Goal: Task Accomplishment & Management: Use online tool/utility

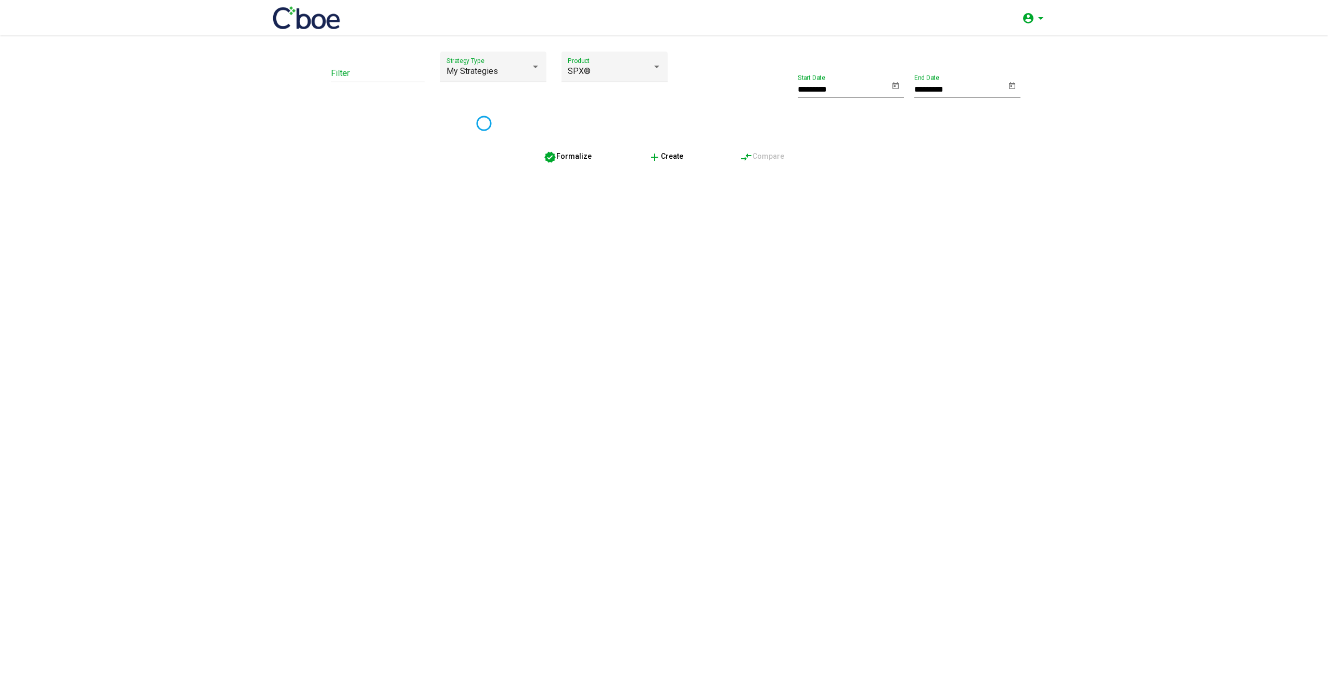
type input "*********"
click at [500, 67] on div "My Strategies" at bounding box center [488, 71] width 84 height 9
click at [472, 99] on span "Covered Call" at bounding box center [493, 96] width 94 height 25
type input "*********"
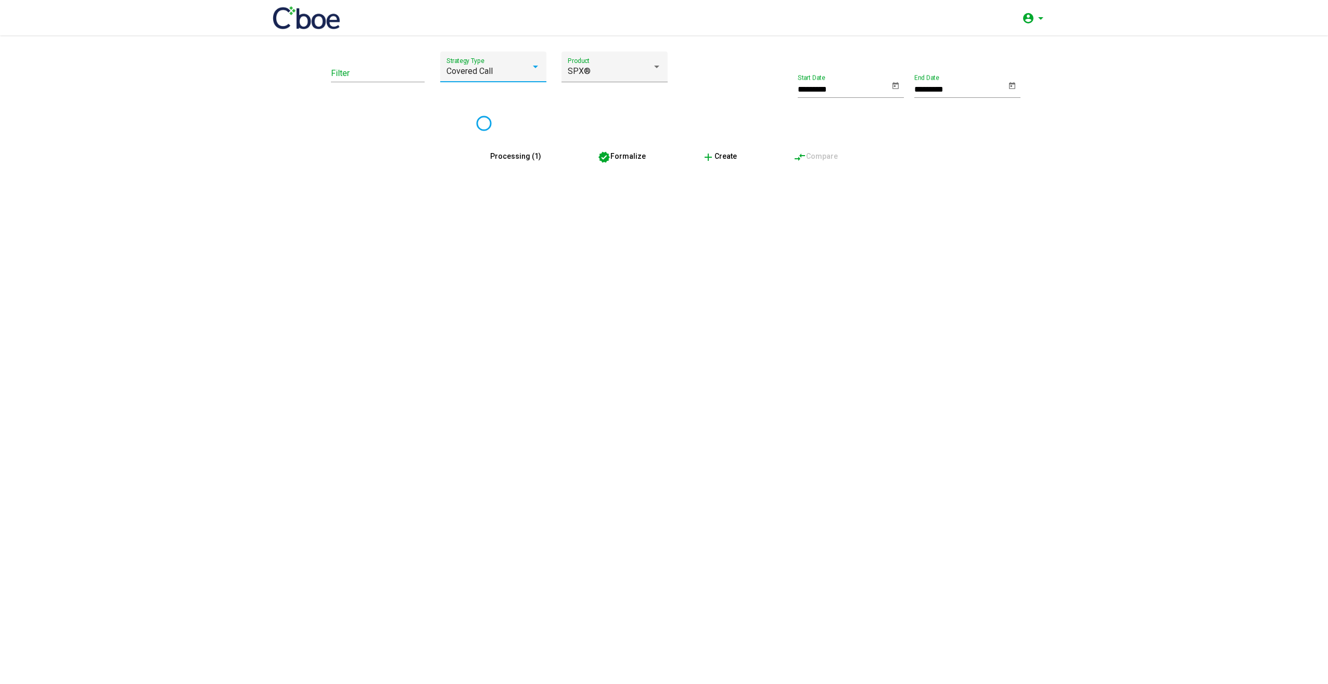
type input "*********"
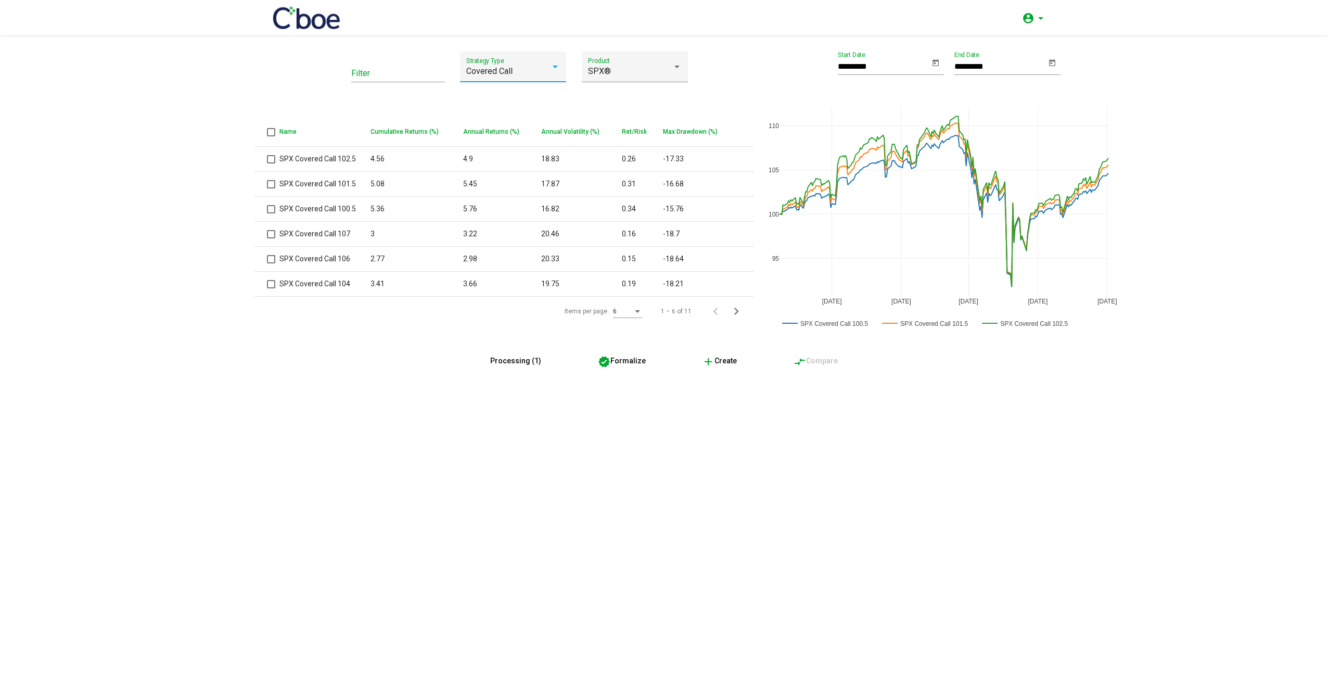
click at [535, 362] on span "Processing (1)" at bounding box center [515, 360] width 51 height 8
click at [624, 367] on button "verified Formalize" at bounding box center [621, 360] width 65 height 19
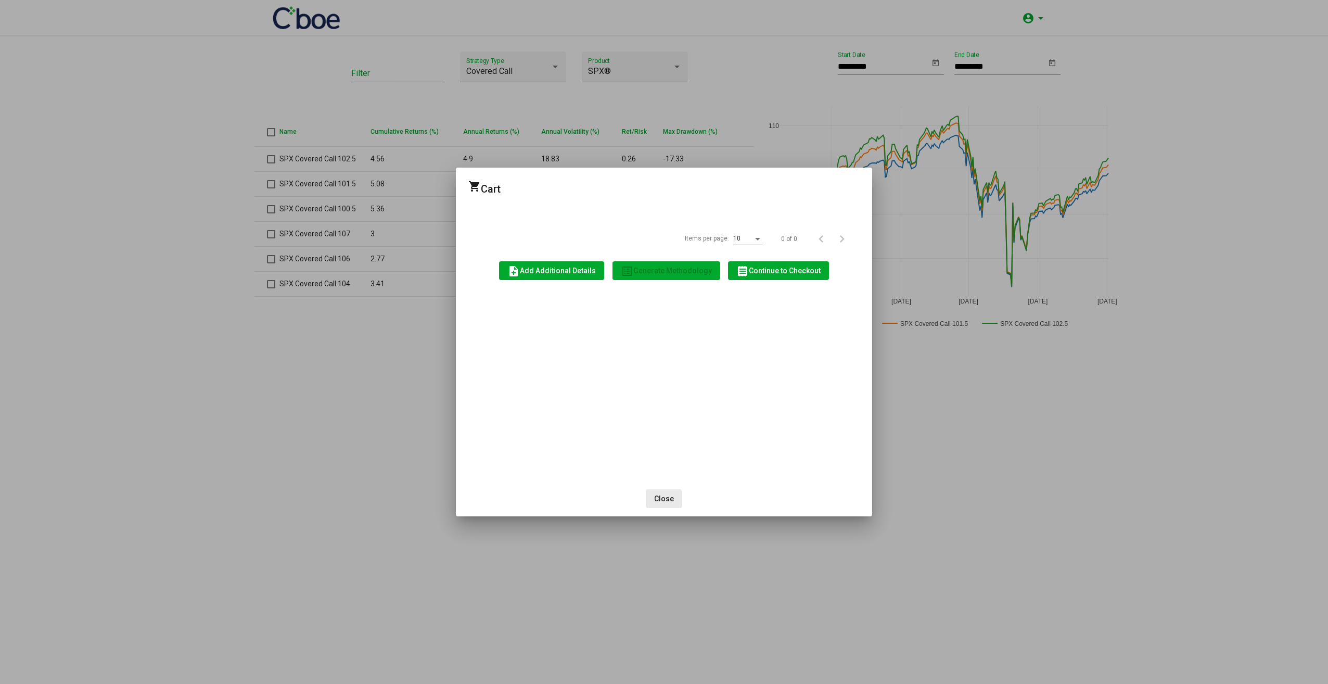
click at [664, 503] on span "Close" at bounding box center [664, 498] width 20 height 8
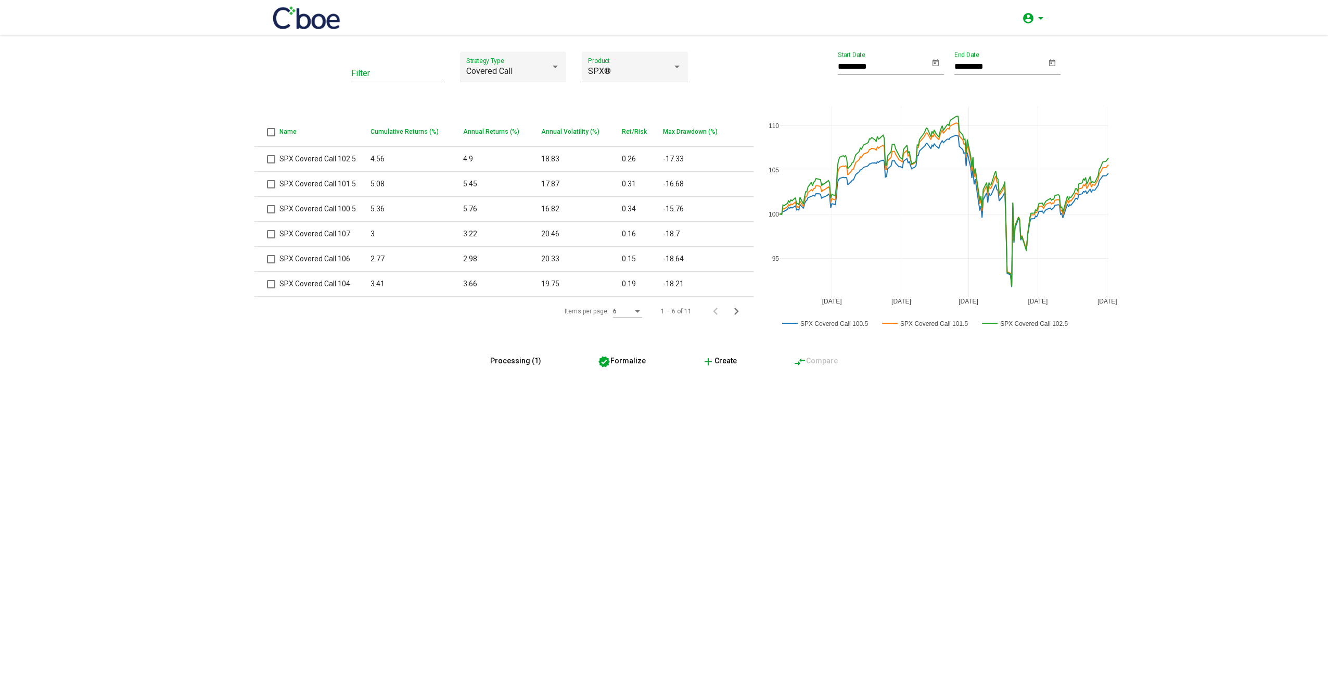
click at [733, 362] on span "add Create" at bounding box center [719, 360] width 35 height 8
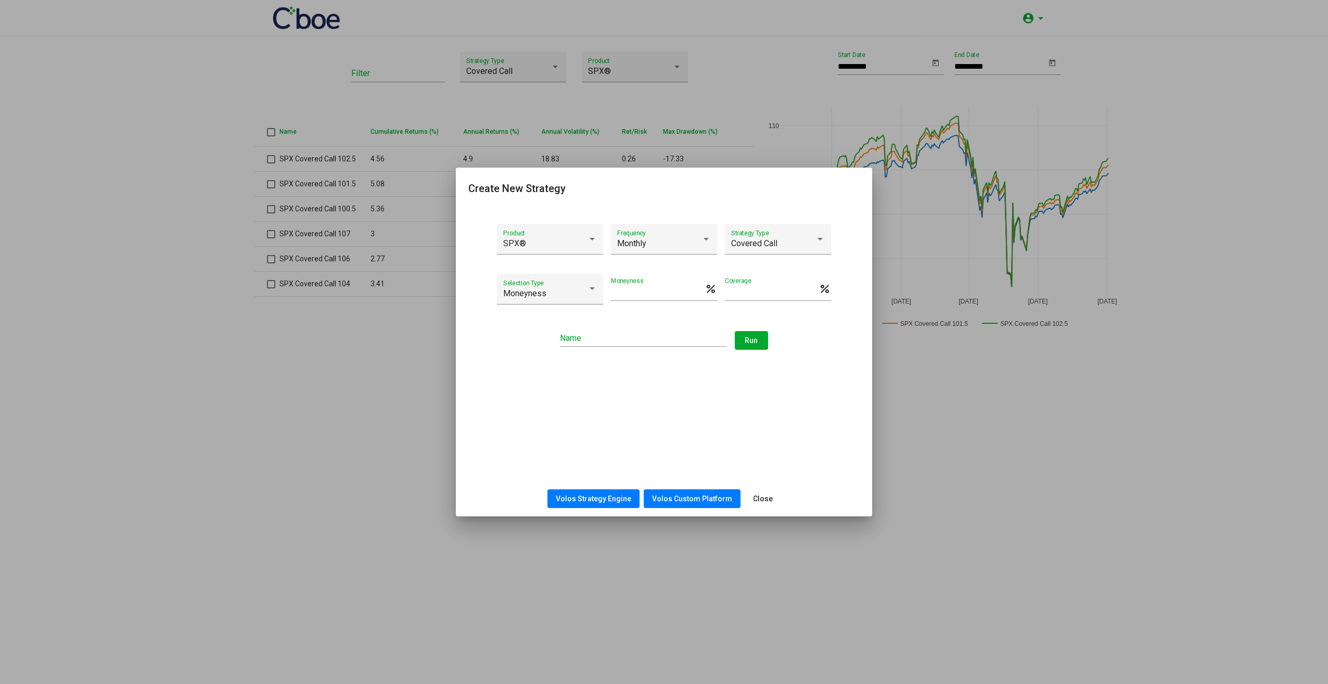
drag, startPoint x: 710, startPoint y: 185, endPoint x: 761, endPoint y: 258, distance: 88.5
click at [761, 258] on cw-create-edit-modal "Create New Strategy SPX® Product Monthly Frequency Covered Call Strategy Type M…" at bounding box center [663, 348] width 391 height 336
click at [812, 399] on div "SPX® Product Monthly Frequency Covered Call Strategy Type Moneyness Selection T…" at bounding box center [664, 344] width 416 height 274
click at [699, 290] on input "***" at bounding box center [658, 292] width 94 height 9
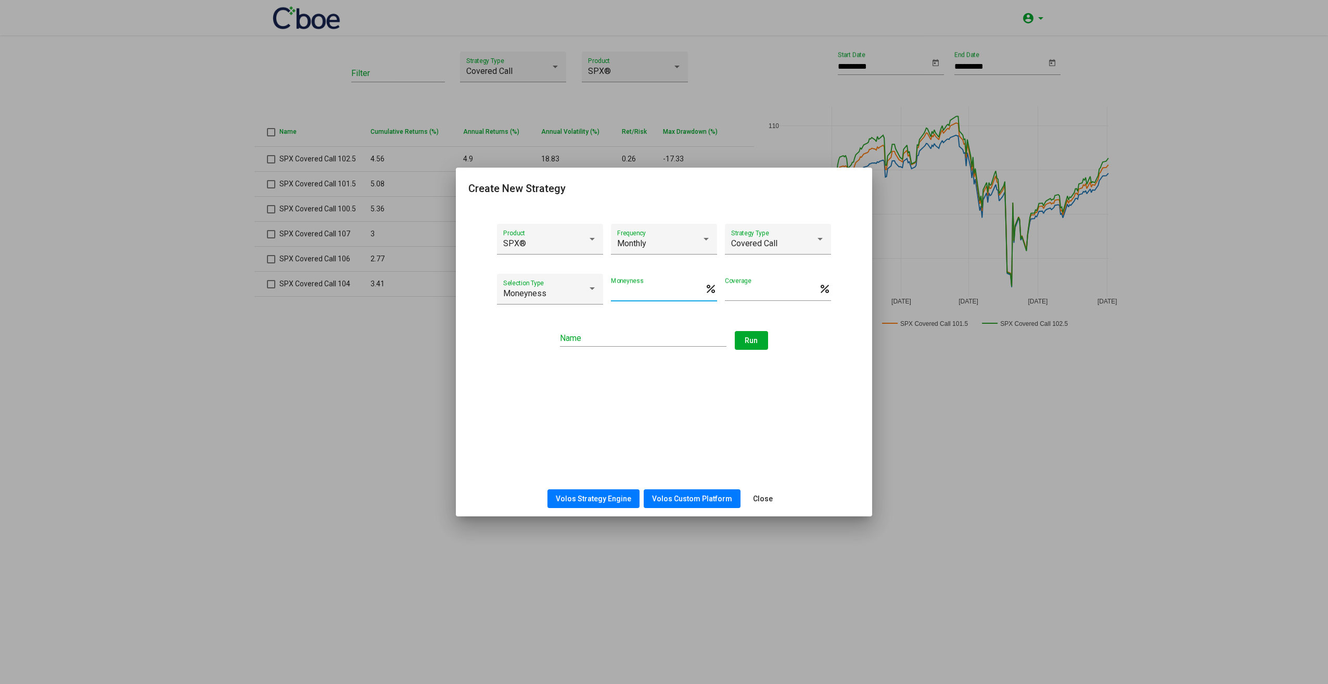
click at [702, 294] on input "***" at bounding box center [658, 292] width 94 height 9
type input "*****"
click at [664, 343] on input "Name" at bounding box center [643, 337] width 166 height 9
type input "**********"
click at [757, 338] on span "Run" at bounding box center [751, 340] width 13 height 8
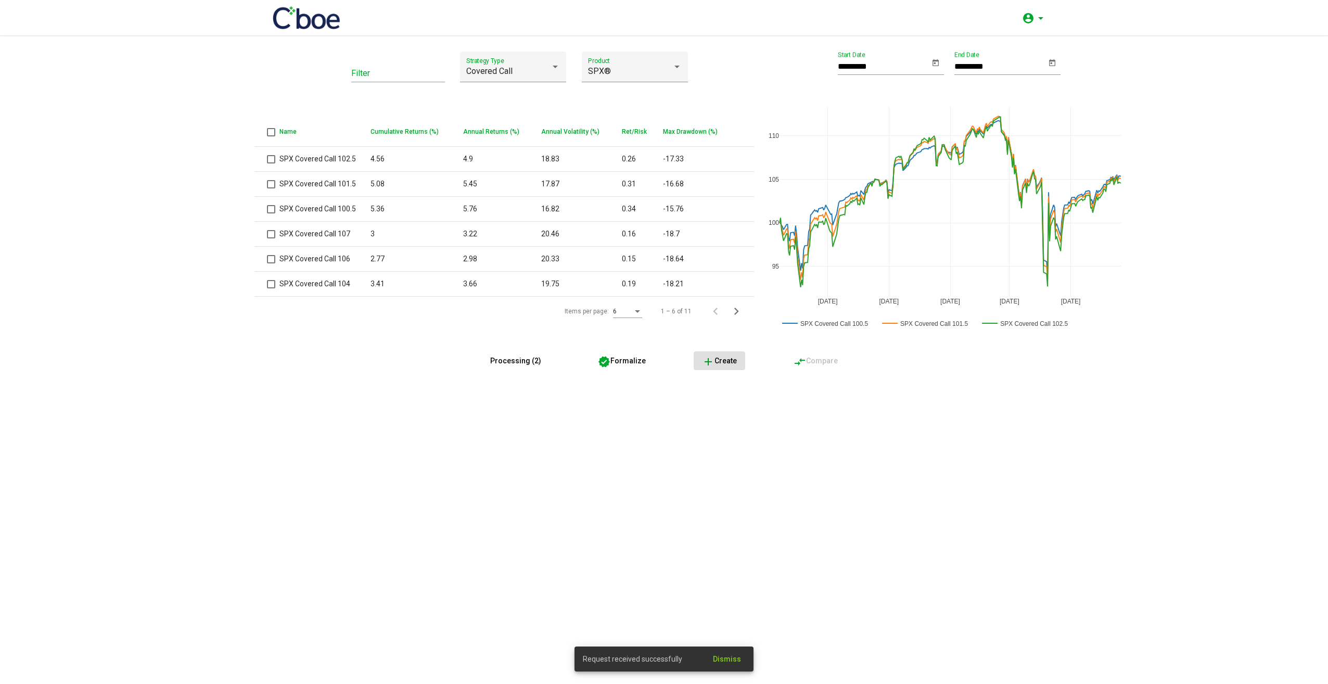
click at [536, 365] on button "Processing (2)" at bounding box center [516, 360] width 68 height 19
click at [537, 372] on div "Filter Covered Call Strategy Type SPX® Product Name Cumulative Returns (%) Annu…" at bounding box center [664, 359] width 1328 height 648
click at [534, 363] on span "Processing (2)" at bounding box center [515, 360] width 51 height 8
click at [532, 405] on div "Filter Covered Call Strategy Type SPX® Product Name Cumulative Returns (%) Annu…" at bounding box center [664, 359] width 1328 height 648
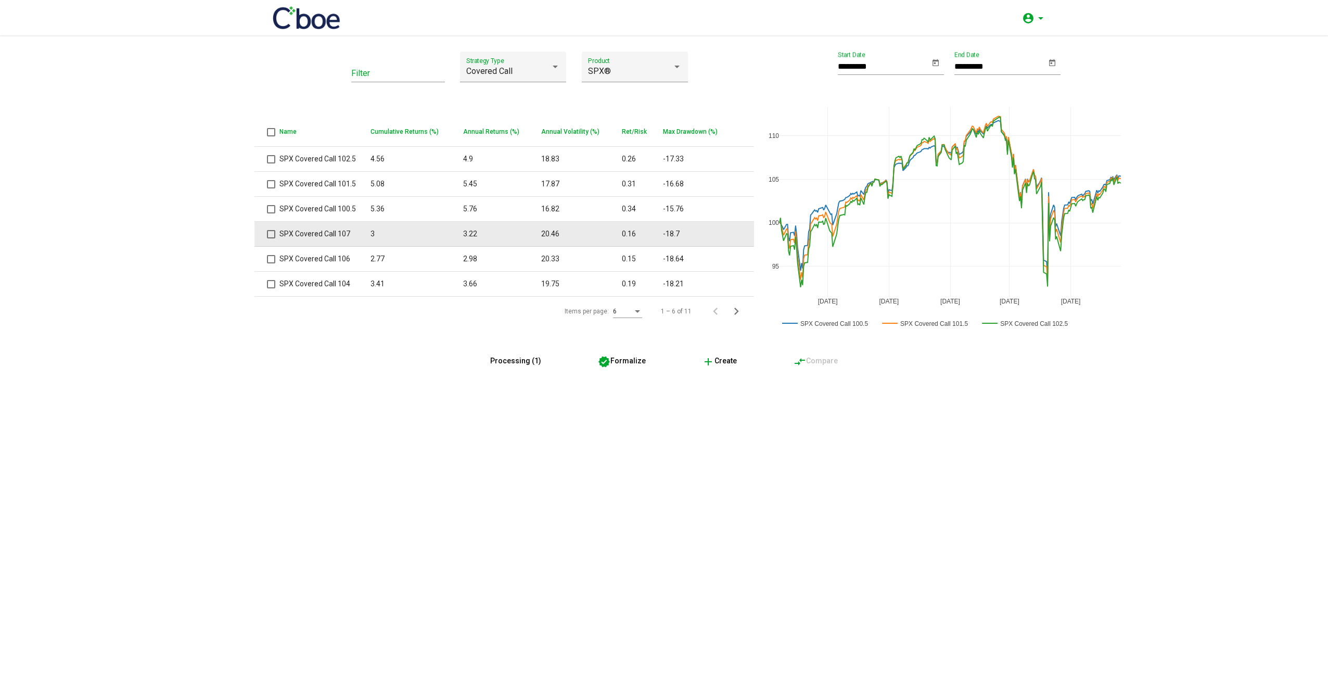
click at [271, 236] on span at bounding box center [271, 234] width 8 height 8
click at [269, 236] on span at bounding box center [271, 234] width 8 height 8
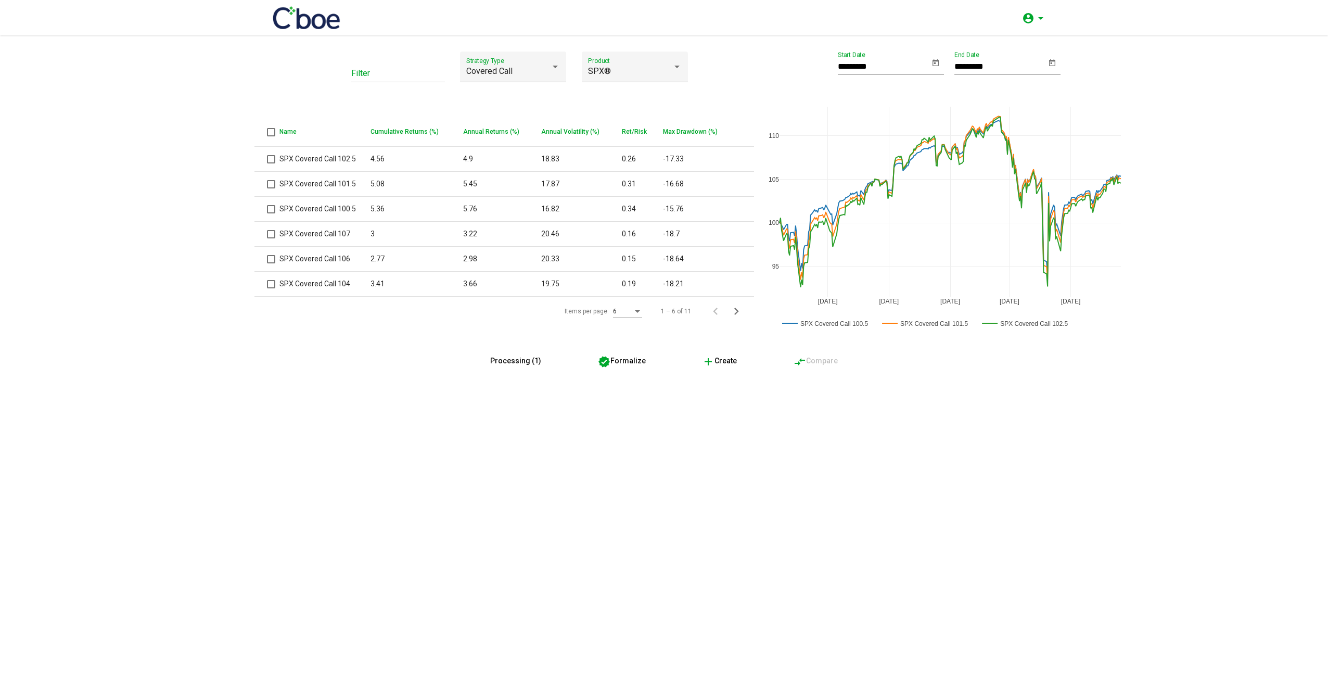
click at [519, 355] on button "Processing (1)" at bounding box center [516, 360] width 68 height 19
click at [1042, 17] on mat-icon "arrow_drop_down" at bounding box center [1040, 18] width 12 height 12
click at [1201, 108] on div at bounding box center [664, 342] width 1328 height 684
click at [738, 311] on icon "Next page" at bounding box center [736, 311] width 15 height 15
click at [717, 291] on icon "Previous page" at bounding box center [715, 286] width 15 height 15
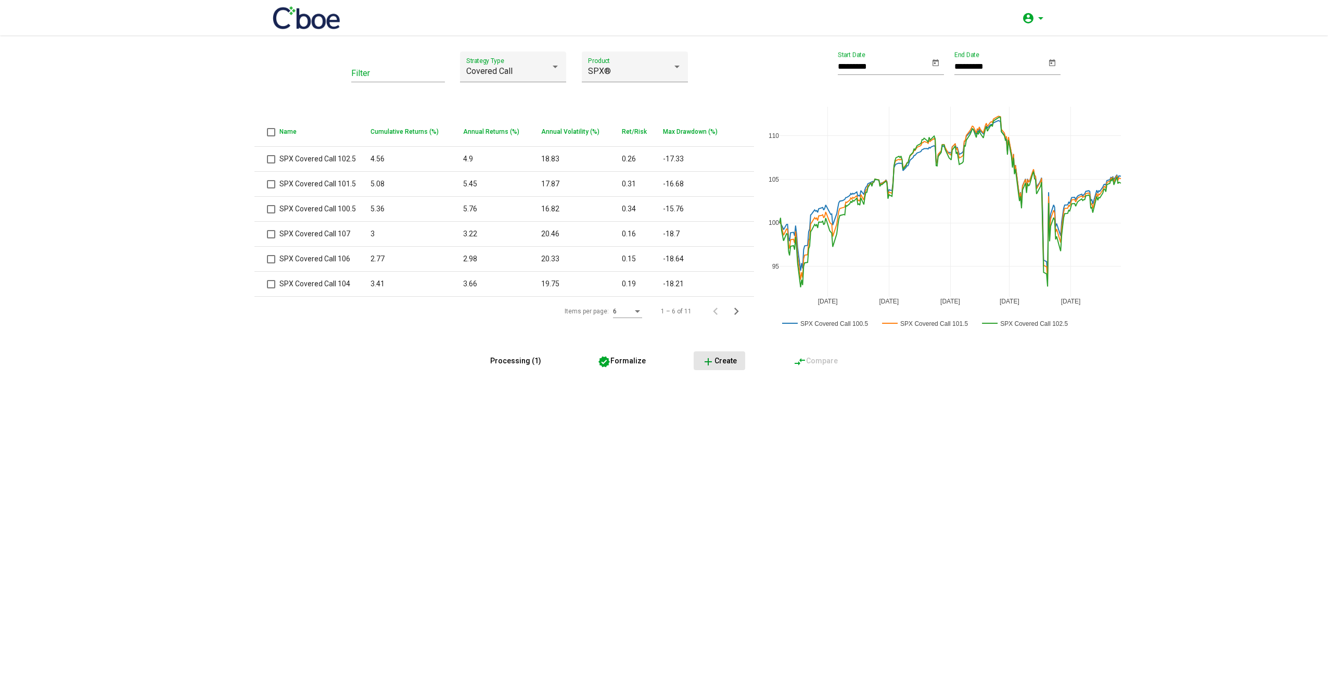
click at [730, 359] on span "add Create" at bounding box center [719, 360] width 35 height 8
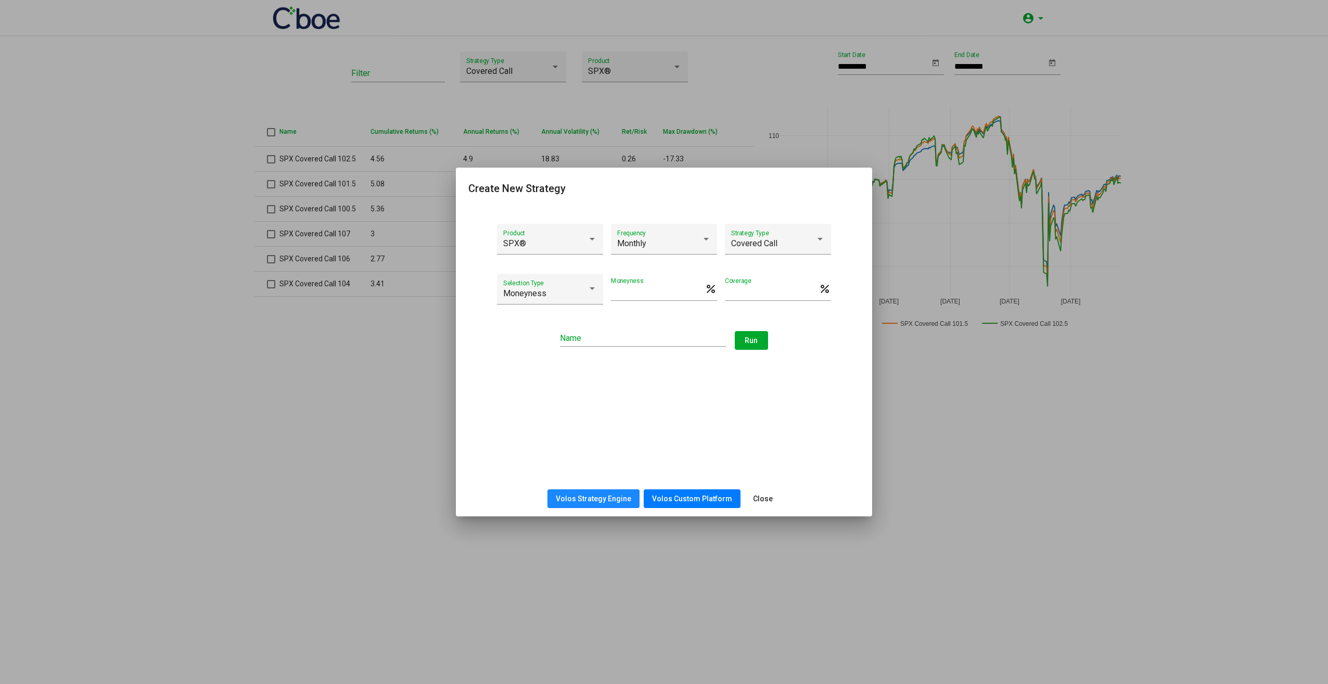
click at [606, 499] on span "Volos Strategy Engine" at bounding box center [593, 498] width 75 height 8
click at [602, 494] on span "Volos Strategy Engine" at bounding box center [593, 498] width 75 height 8
click at [659, 503] on button "Volos Custom Platform" at bounding box center [692, 498] width 97 height 19
click at [755, 498] on span "Close" at bounding box center [763, 498] width 20 height 8
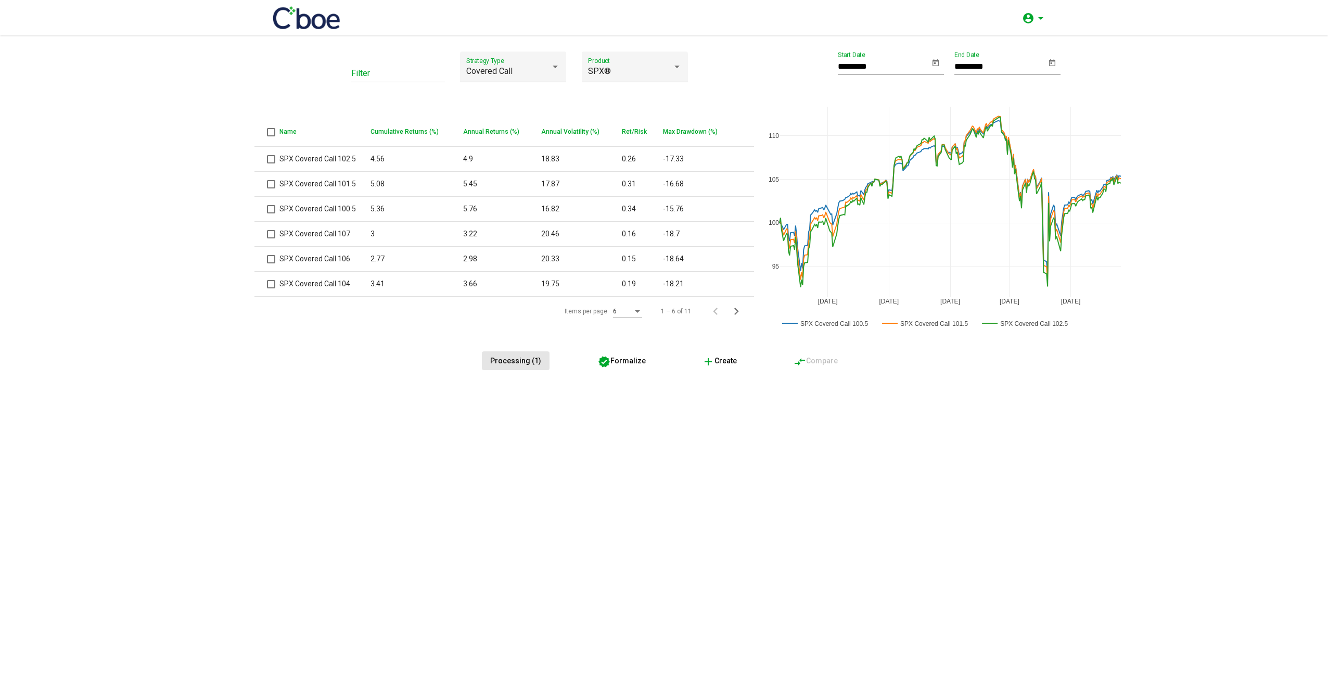
click at [537, 362] on span "Processing (1)" at bounding box center [515, 360] width 51 height 8
click at [391, 72] on input "Filter" at bounding box center [398, 73] width 94 height 9
click at [418, 369] on div "Processing (1) verified Formalize add Create compare_arrows Compare" at bounding box center [663, 360] width 799 height 19
click at [744, 309] on span "Next page" at bounding box center [739, 311] width 21 height 15
click at [744, 309] on div "Filter Covered Call Strategy Type SPX® Product Name Cumulative Returns (%) Annu…" at bounding box center [663, 194] width 799 height 284
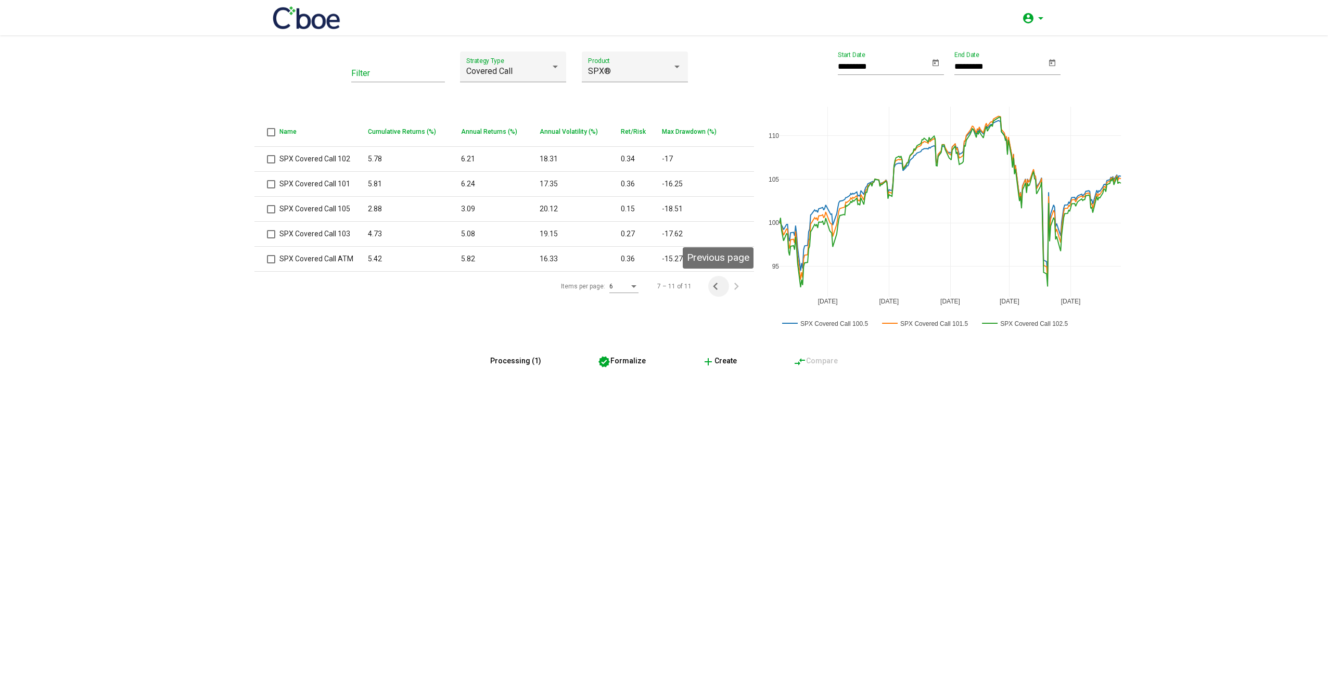
drag, startPoint x: 744, startPoint y: 309, endPoint x: 713, endPoint y: 287, distance: 38.4
click at [713, 287] on icon "Previous page" at bounding box center [715, 286] width 15 height 15
click at [713, 287] on td "-18.21" at bounding box center [708, 284] width 91 height 25
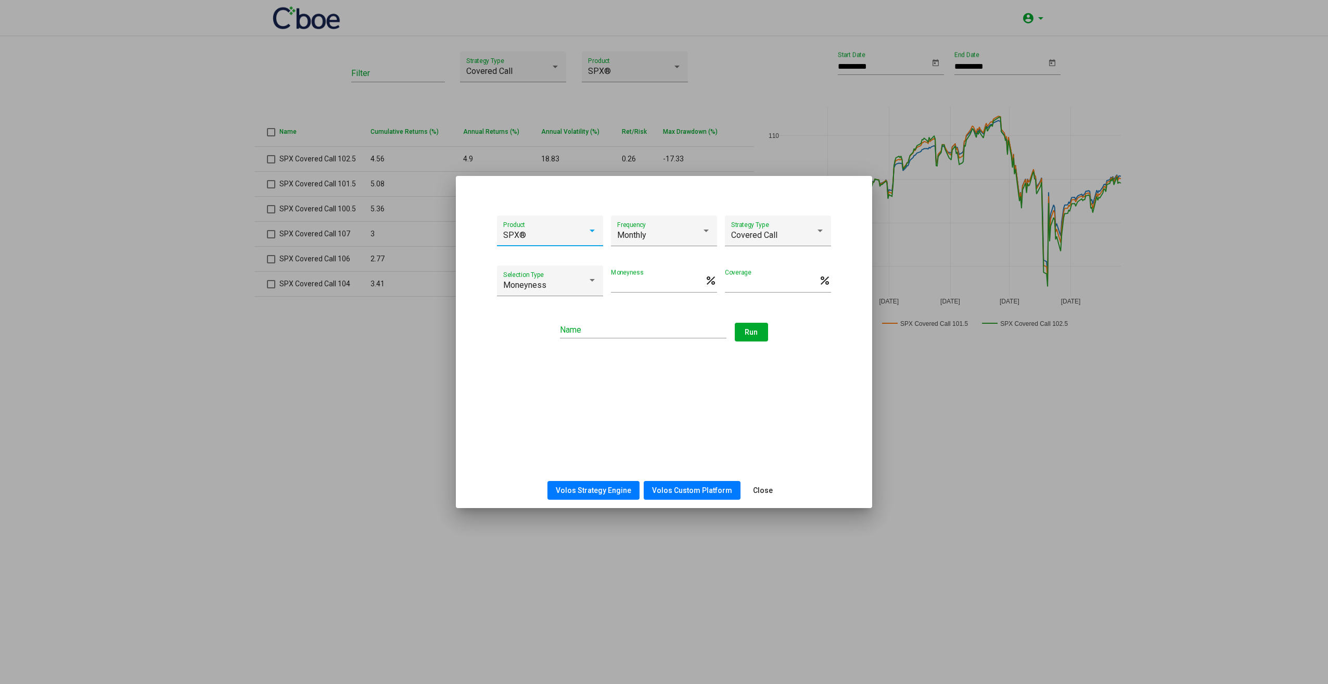
type input "***"
type input "**********"
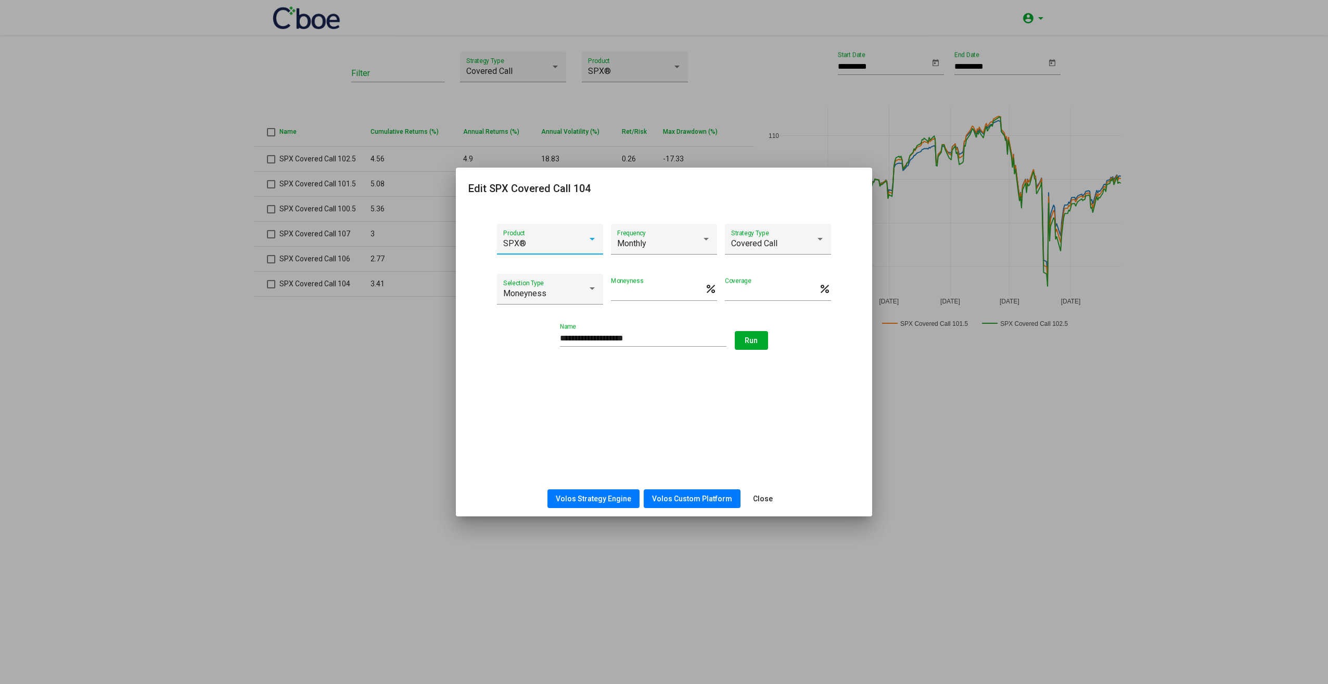
click at [948, 507] on div at bounding box center [664, 342] width 1328 height 684
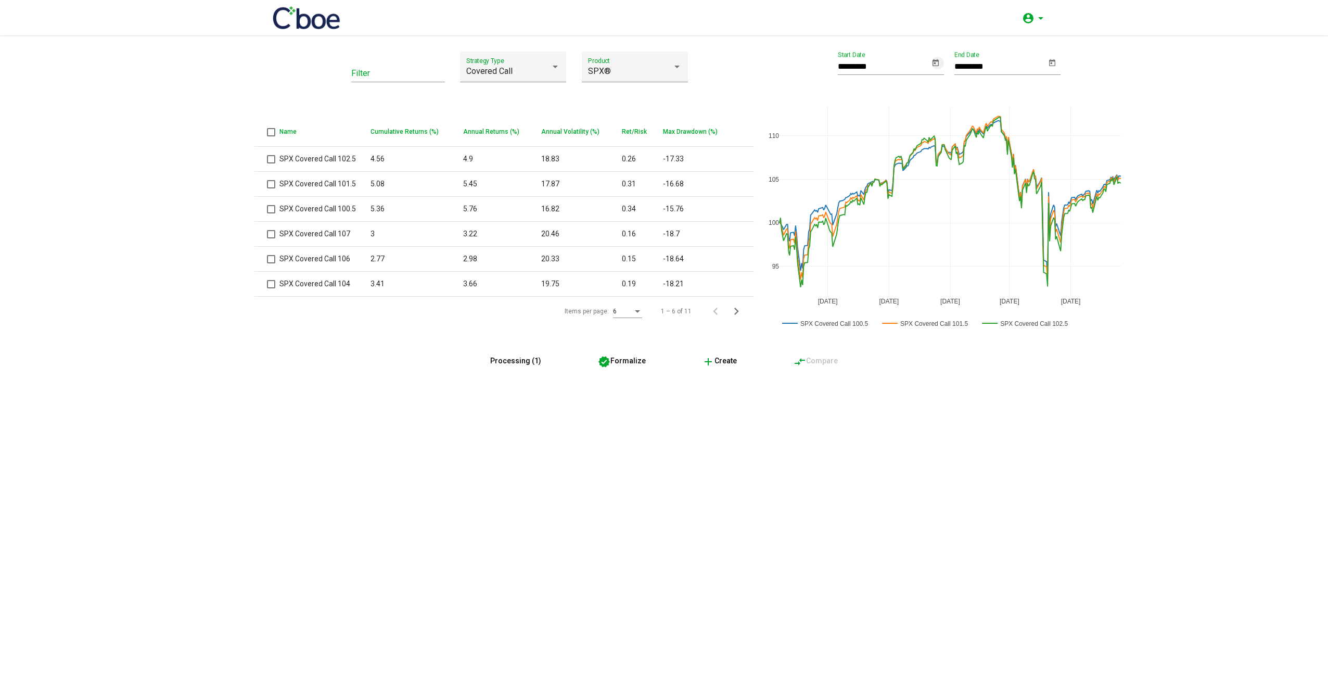
click at [936, 57] on icon "Open calendar" at bounding box center [935, 63] width 8 height 12
click at [870, 99] on span "[DATE]" at bounding box center [859, 97] width 21 height 8
click at [890, 130] on div "2017" at bounding box center [896, 129] width 33 height 19
click at [940, 171] on div "[DATE]" at bounding box center [932, 170] width 33 height 19
click at [857, 208] on div "16" at bounding box center [852, 204] width 19 height 19
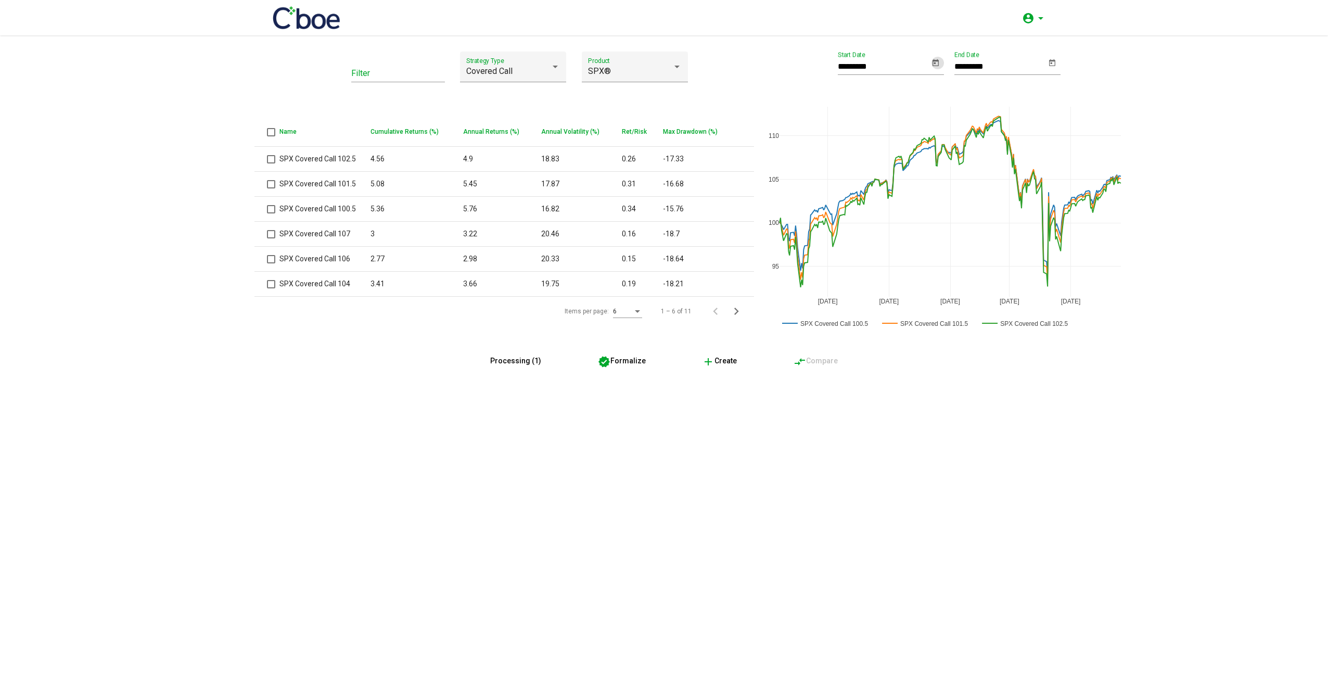
click at [502, 364] on span "Processing (1)" at bounding box center [515, 360] width 51 height 8
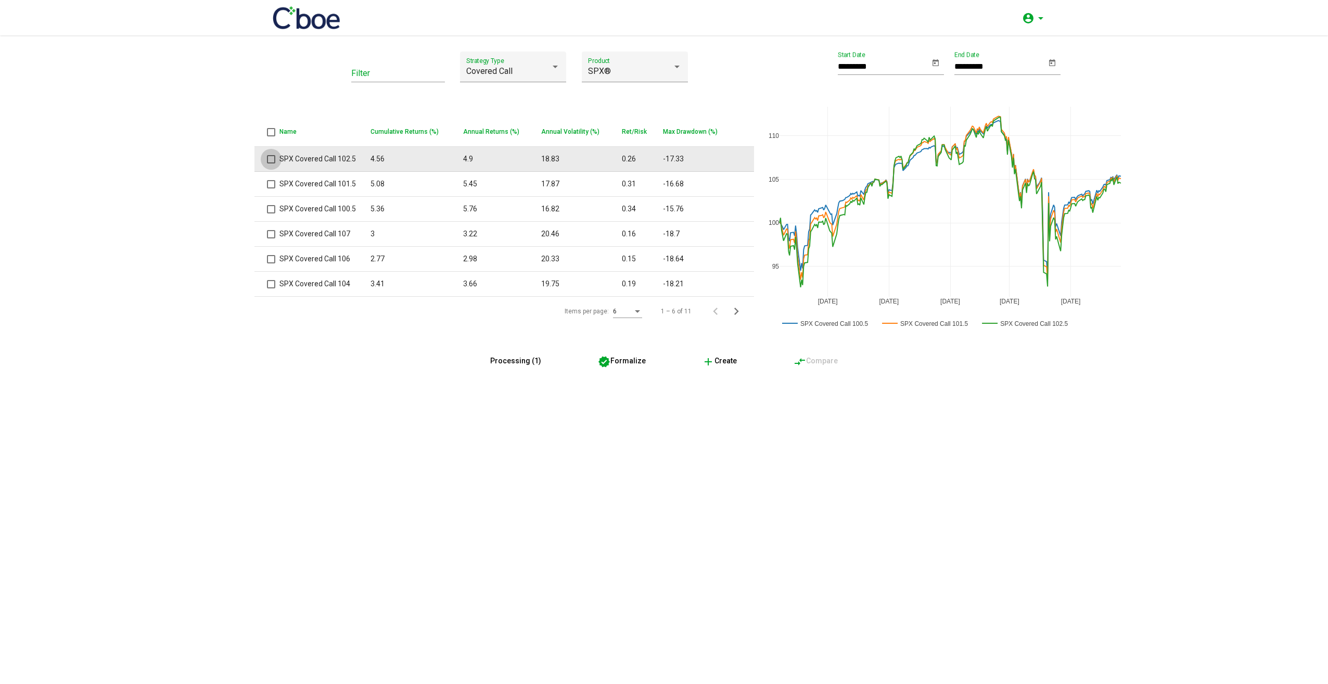
click at [271, 162] on span at bounding box center [271, 159] width 8 height 8
click at [274, 159] on span at bounding box center [271, 159] width 8 height 8
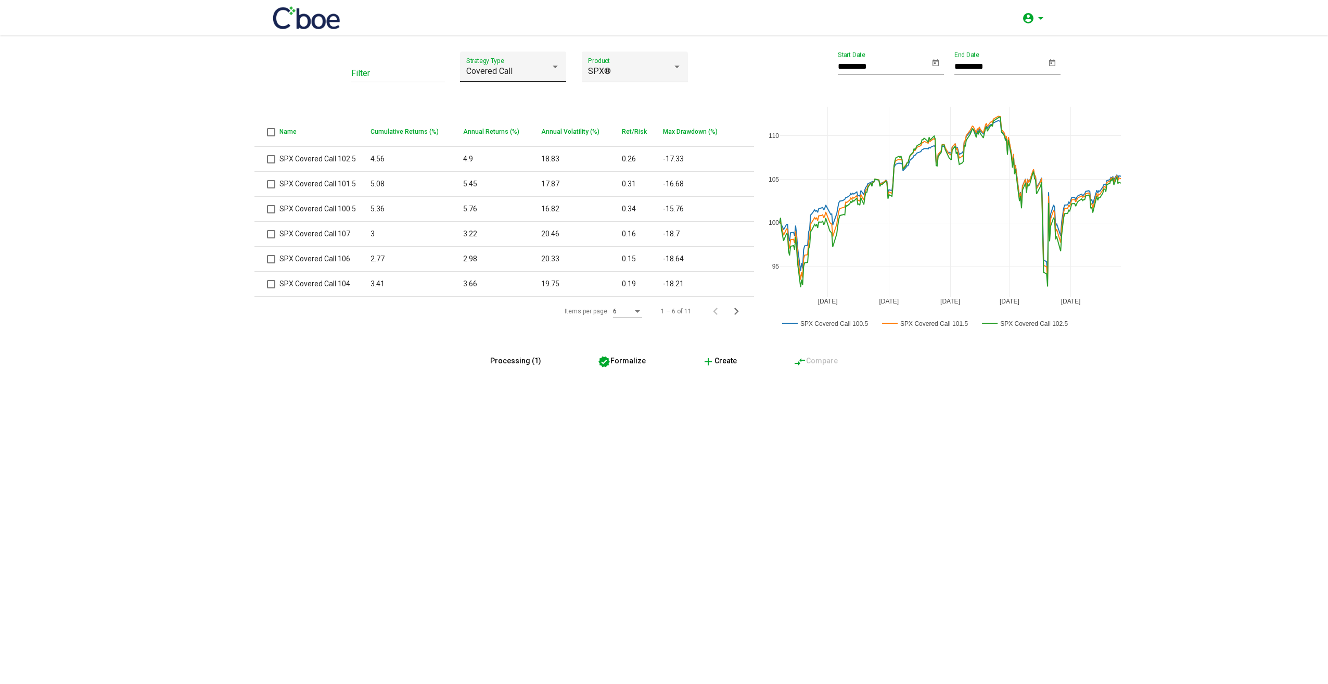
click at [560, 59] on div "Covered Call Strategy Type" at bounding box center [513, 70] width 94 height 24
click at [403, 417] on div at bounding box center [664, 342] width 1328 height 684
click at [710, 368] on button "add Create" at bounding box center [720, 360] width 52 height 19
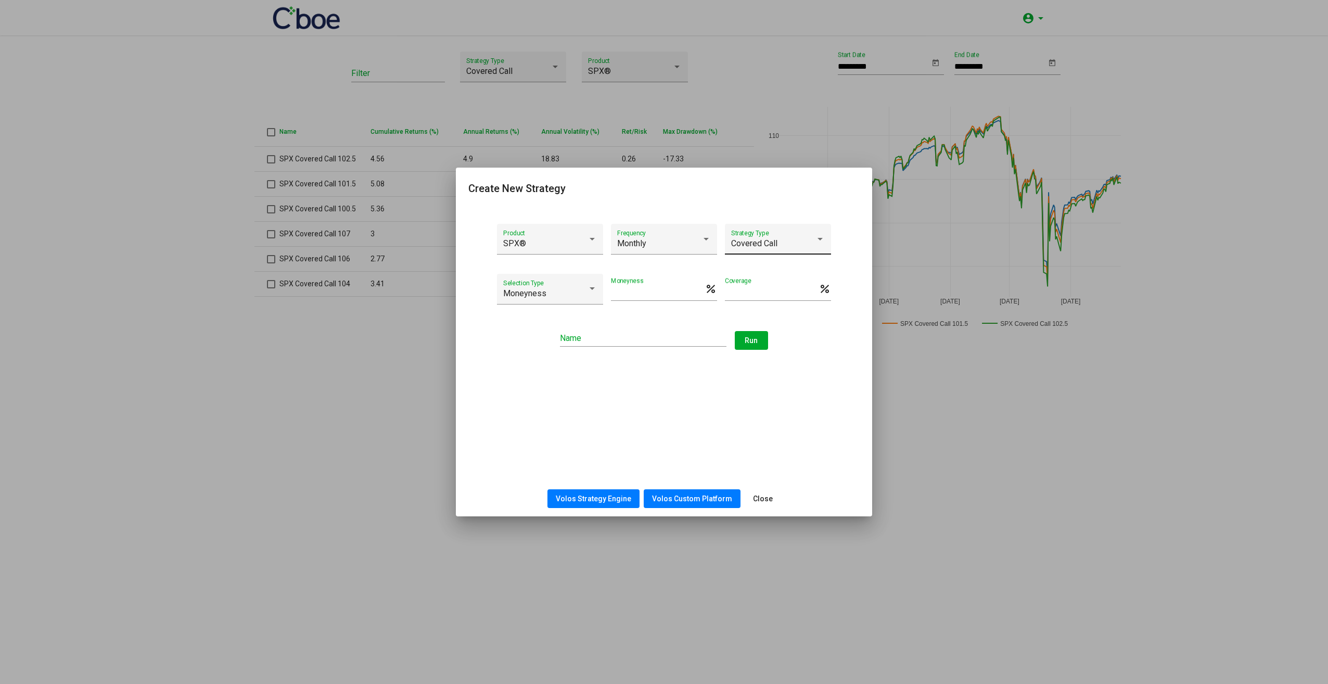
click at [768, 234] on div "Covered Call Strategy Type" at bounding box center [778, 242] width 94 height 24
click at [794, 401] on div at bounding box center [664, 342] width 1328 height 684
click at [758, 505] on button "Close" at bounding box center [763, 498] width 36 height 19
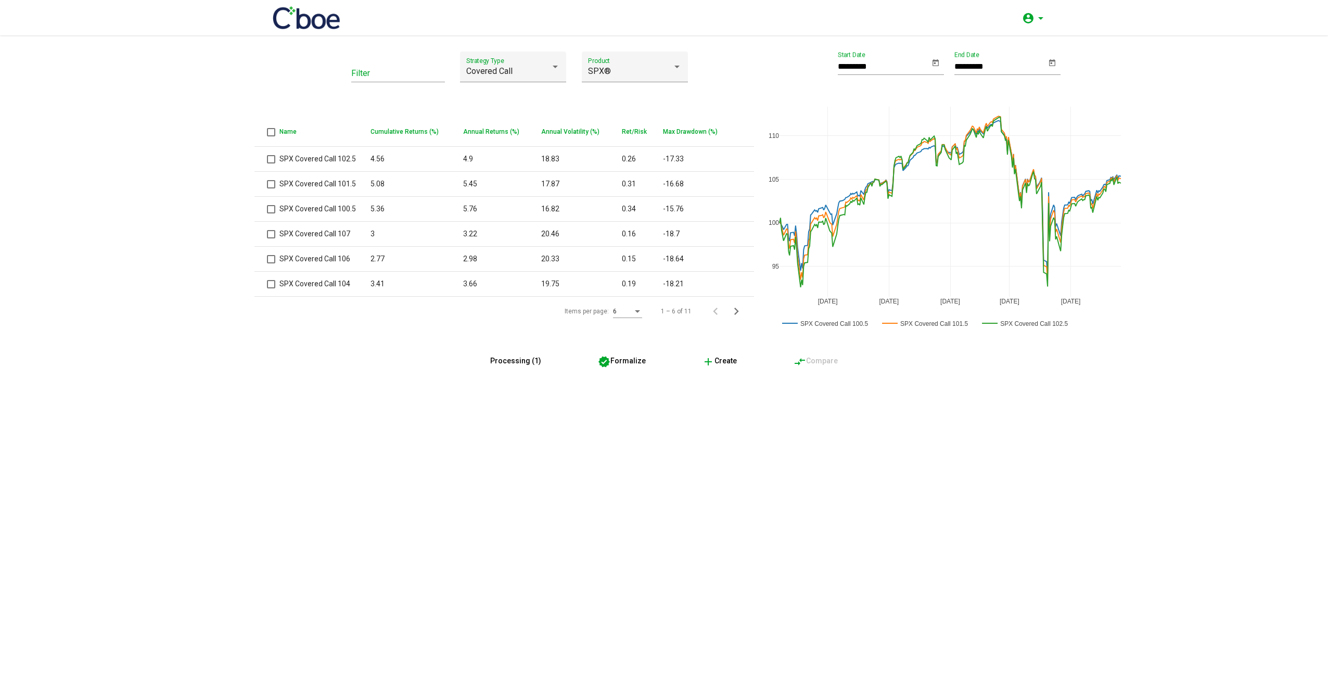
click at [946, 519] on div "Filter Covered Call Strategy Type SPX® Product Name Cumulative Returns (%) Annu…" at bounding box center [664, 359] width 1328 height 648
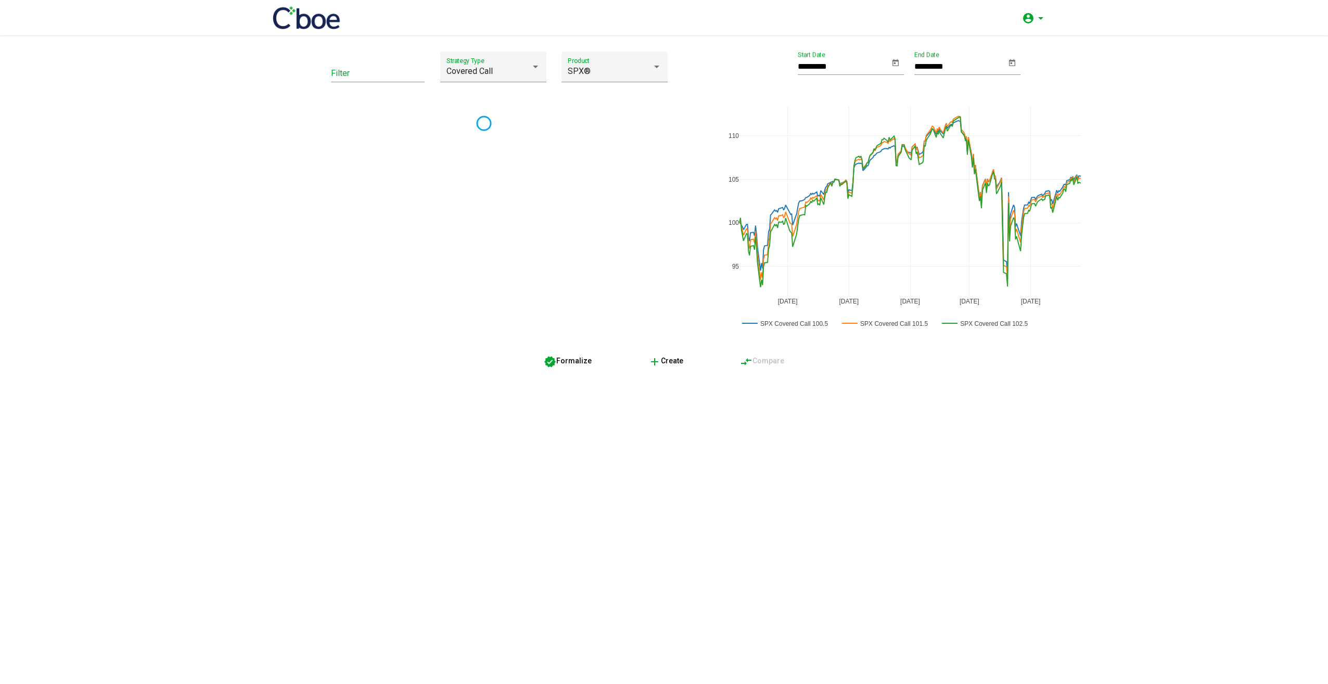
type input "*********"
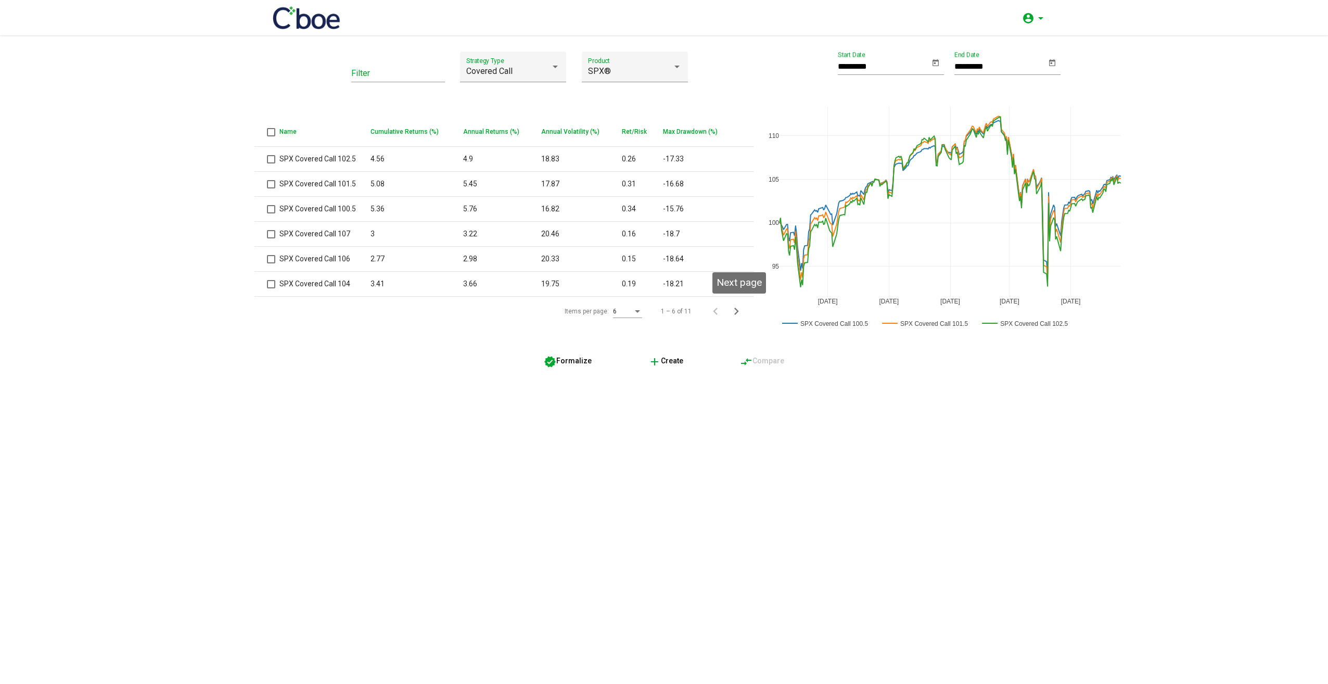
click at [734, 315] on icon "Next page" at bounding box center [736, 311] width 15 height 15
